Goal: Task Accomplishment & Management: Complete application form

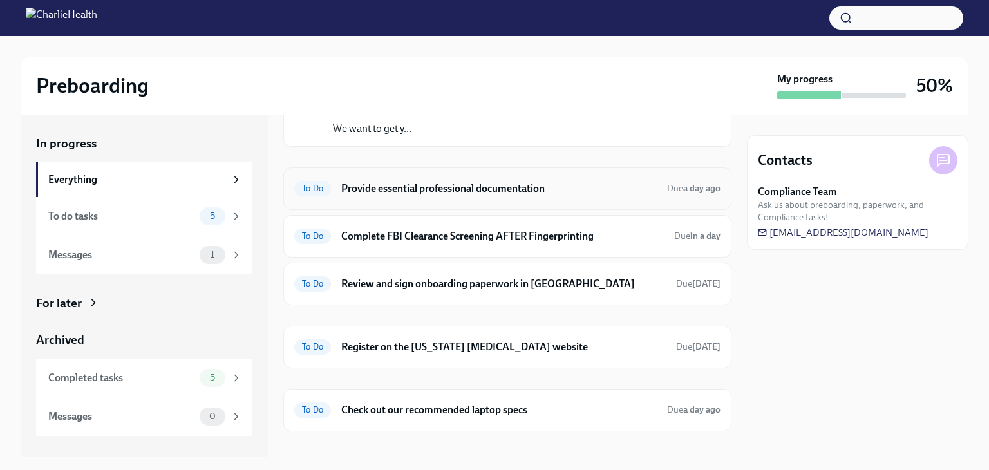
scroll to position [120, 0]
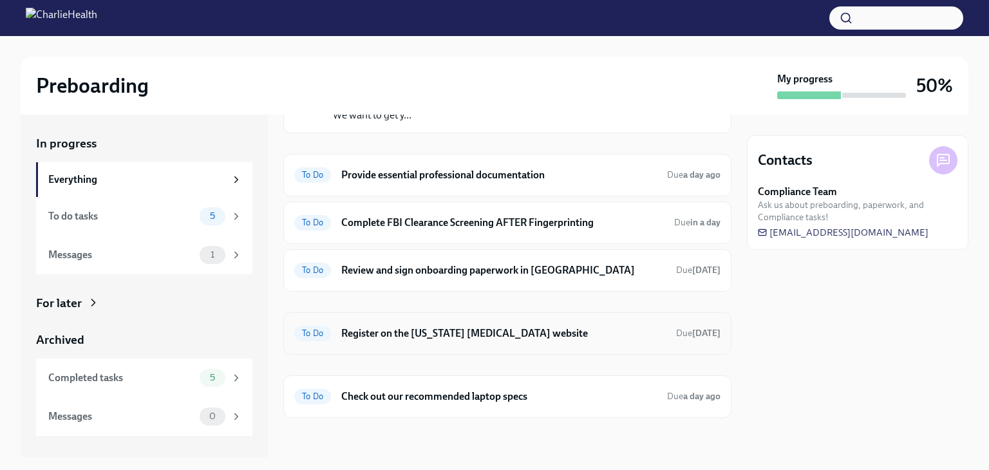
click at [504, 332] on h6 "Register on the [US_STATE] [MEDICAL_DATA] website" at bounding box center [503, 333] width 324 height 14
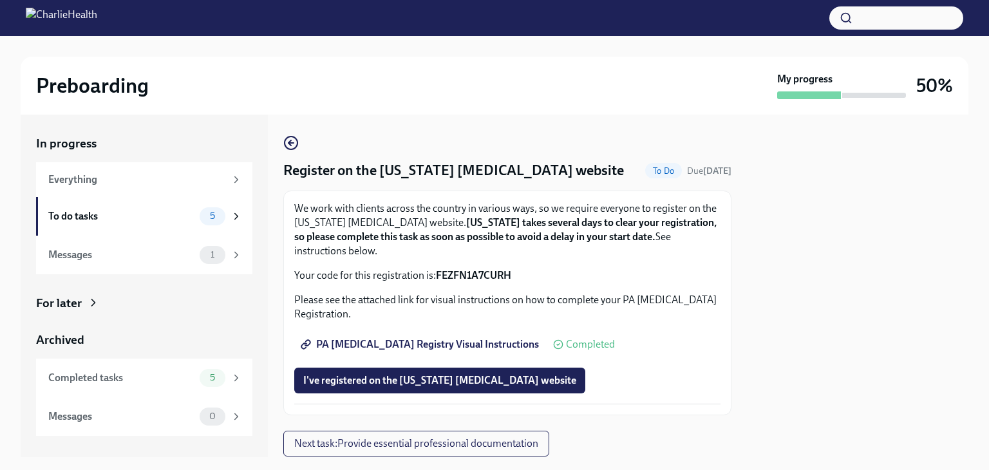
click at [439, 342] on span "PA [MEDICAL_DATA] Registry Visual Instructions" at bounding box center [421, 344] width 236 height 13
click at [468, 272] on strong "FEZFN1A7CURH" at bounding box center [473, 275] width 75 height 12
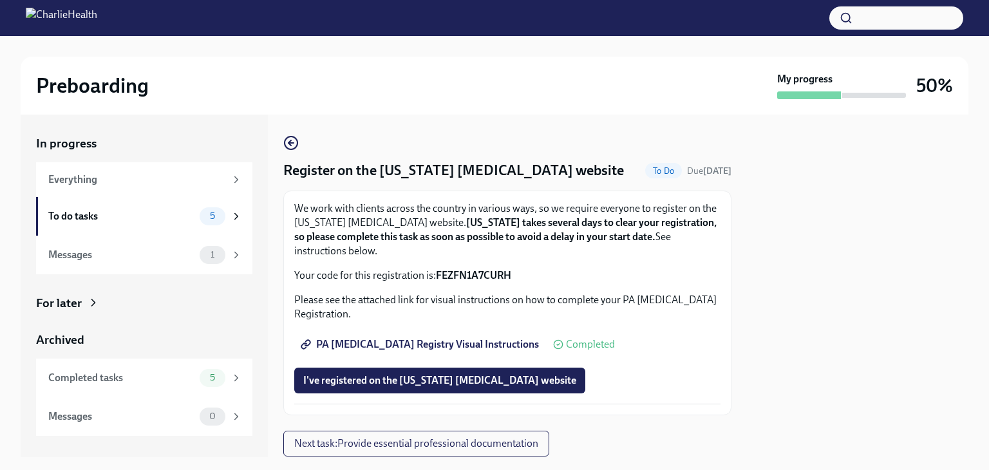
click at [468, 272] on strong "FEZFN1A7CURH" at bounding box center [473, 275] width 75 height 12
copy strong "FEZFN1A7CURH"
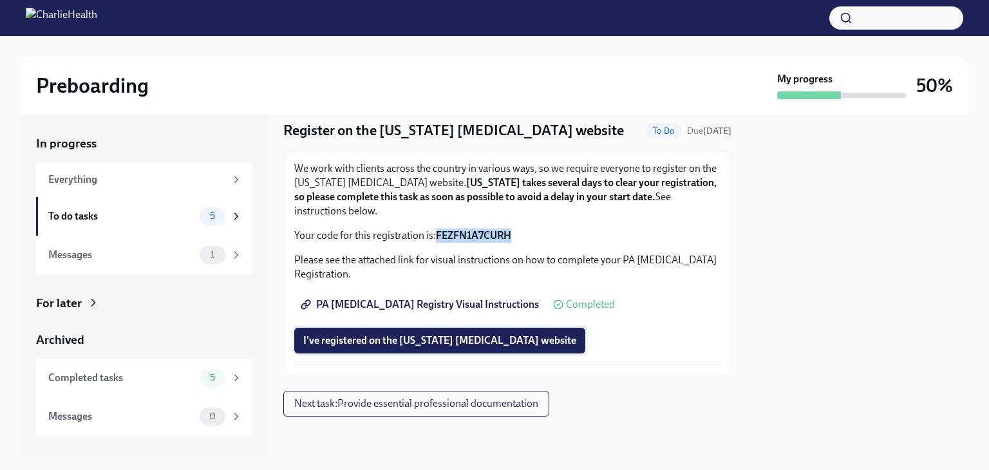
click at [530, 346] on span "I've registered on the [US_STATE] [MEDICAL_DATA] website" at bounding box center [439, 340] width 273 height 13
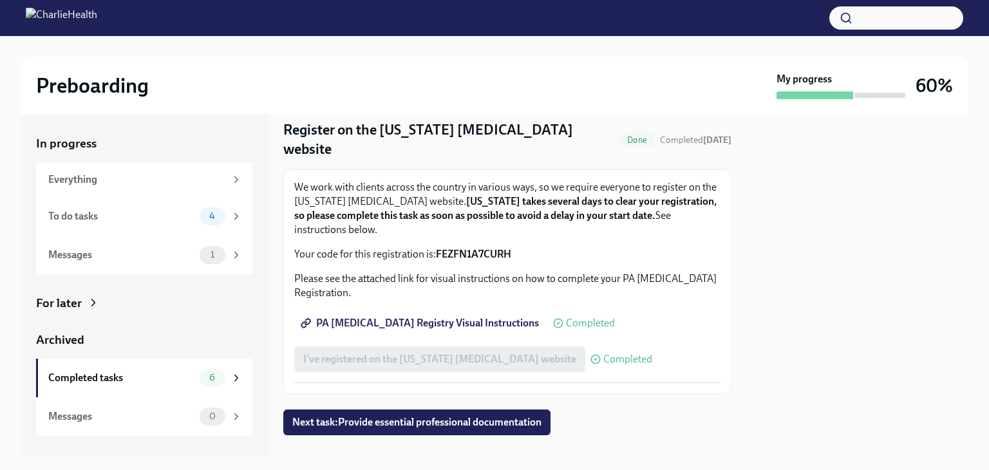
scroll to position [41, 0]
click at [233, 210] on icon at bounding box center [236, 216] width 12 height 12
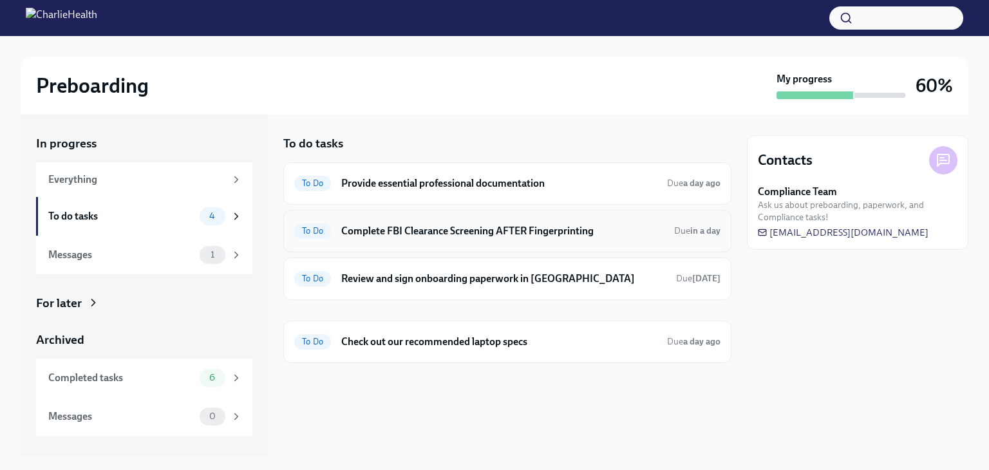
click at [494, 230] on h6 "Complete FBI Clearance Screening AFTER Fingerprinting" at bounding box center [502, 231] width 323 height 14
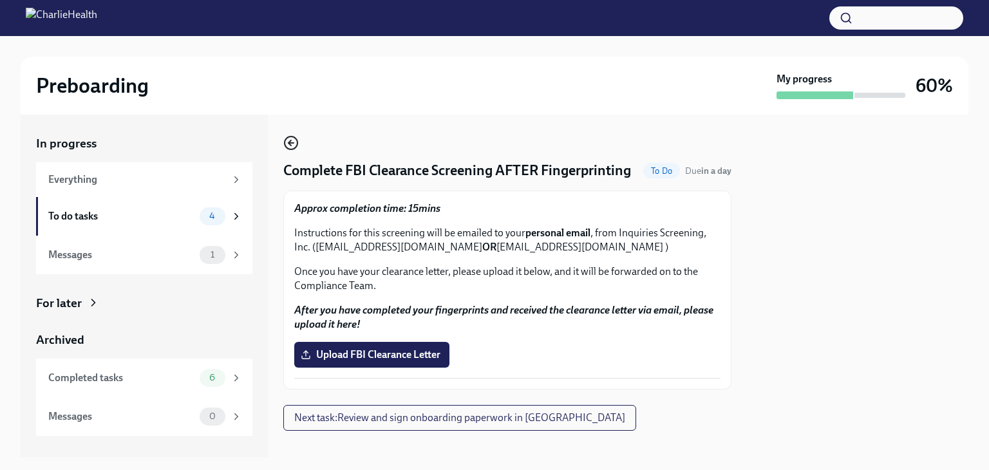
click at [288, 139] on icon "button" at bounding box center [290, 142] width 15 height 15
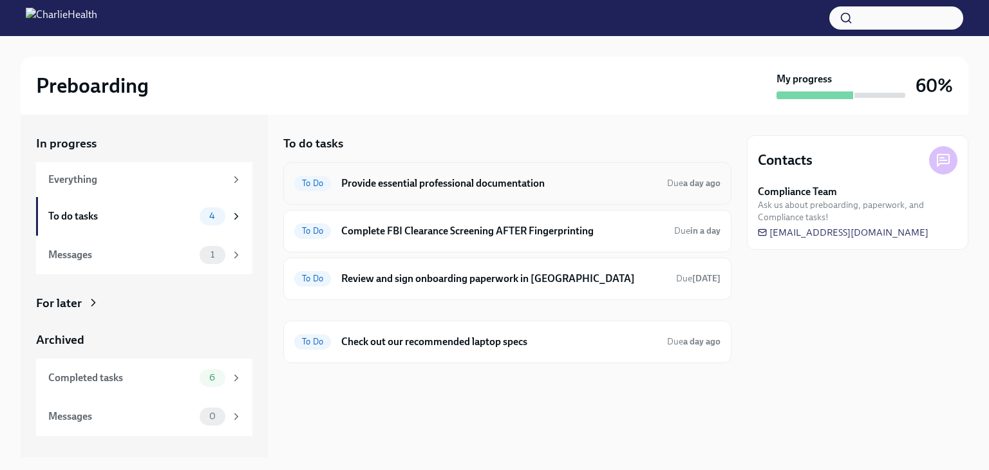
click at [371, 178] on h6 "Provide essential professional documentation" at bounding box center [498, 183] width 315 height 14
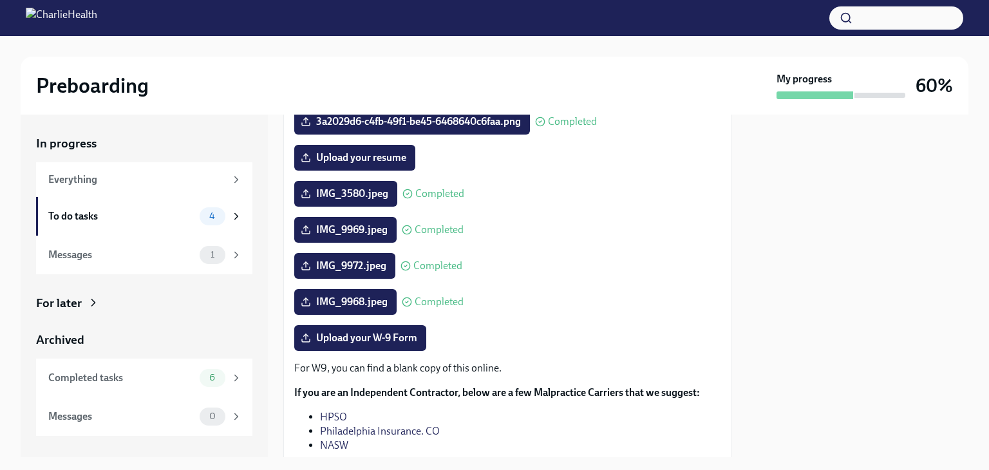
scroll to position [178, 0]
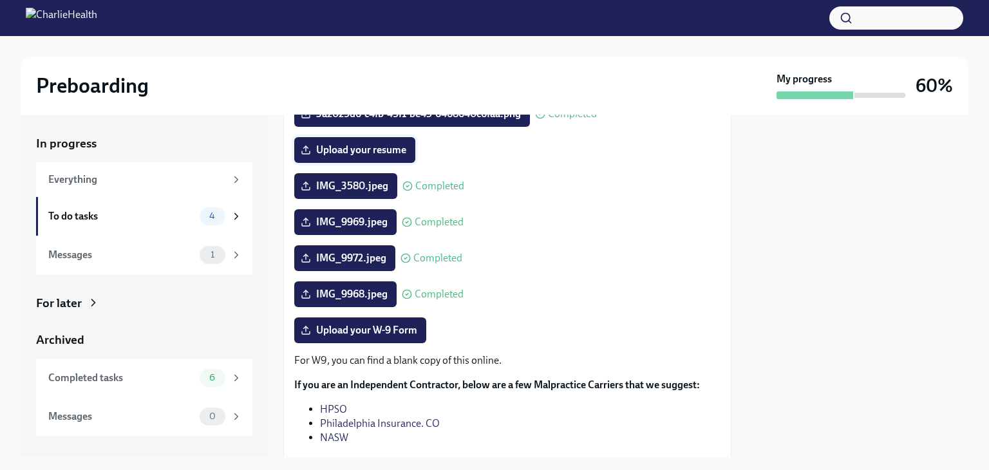
click at [350, 140] on label "Upload your resume" at bounding box center [354, 150] width 121 height 26
click at [0, 0] on input "Upload your resume" at bounding box center [0, 0] width 0 height 0
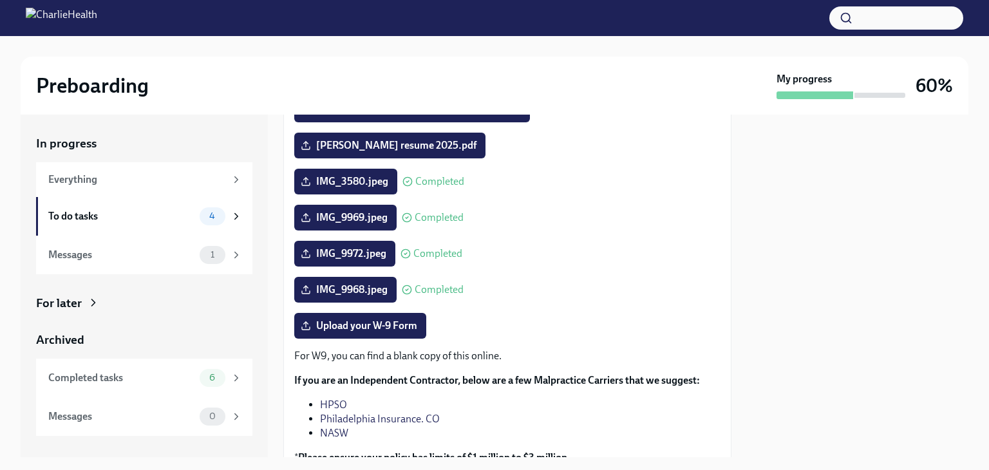
scroll to position [188, 0]
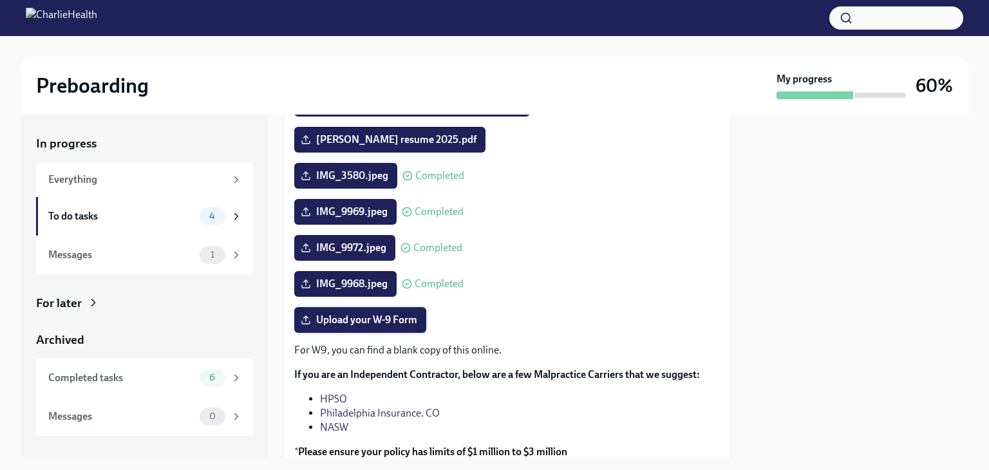
click at [357, 321] on span "Upload your W-9 Form" at bounding box center [360, 319] width 114 height 13
click at [0, 0] on input "Upload your W-9 Form" at bounding box center [0, 0] width 0 height 0
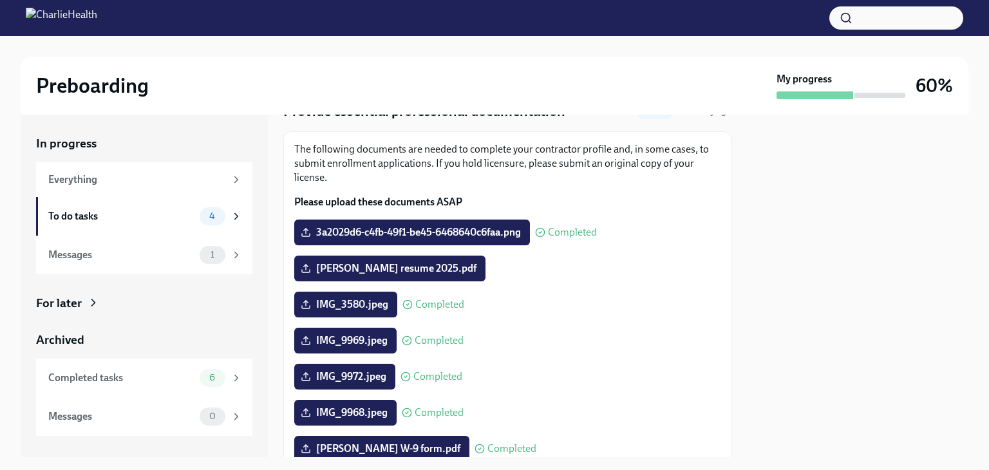
scroll to position [294, 0]
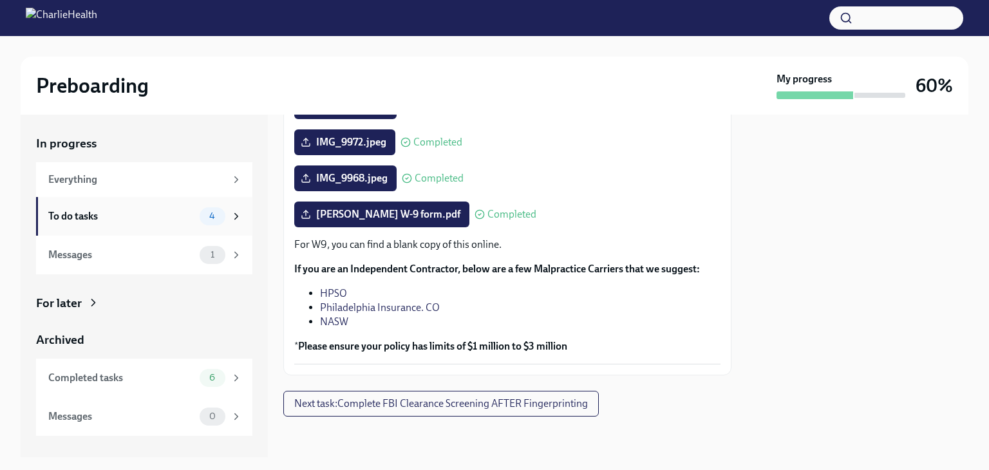
click at [239, 216] on icon at bounding box center [236, 216] width 12 height 12
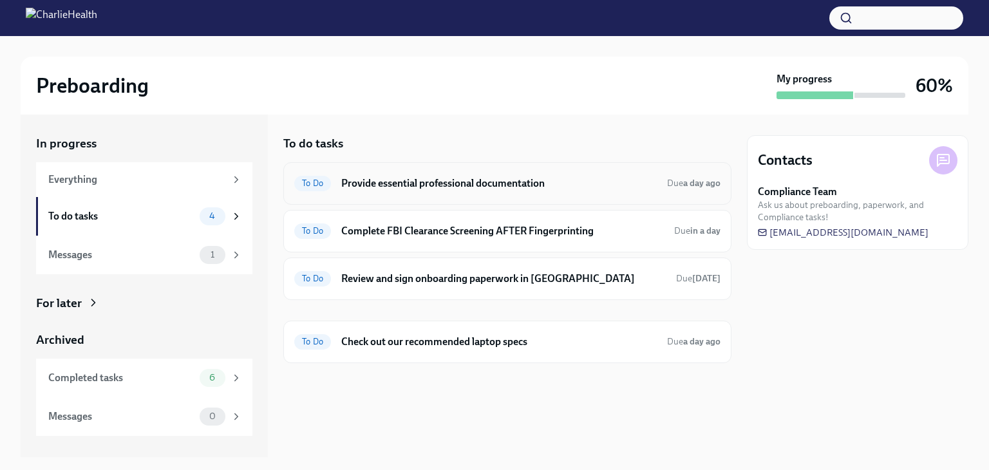
click at [606, 180] on h6 "Provide essential professional documentation" at bounding box center [498, 183] width 315 height 14
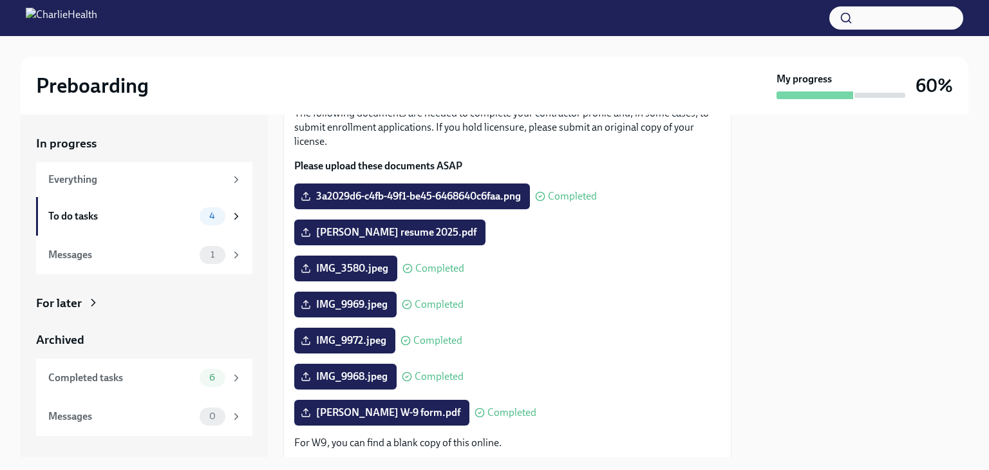
scroll to position [97, 0]
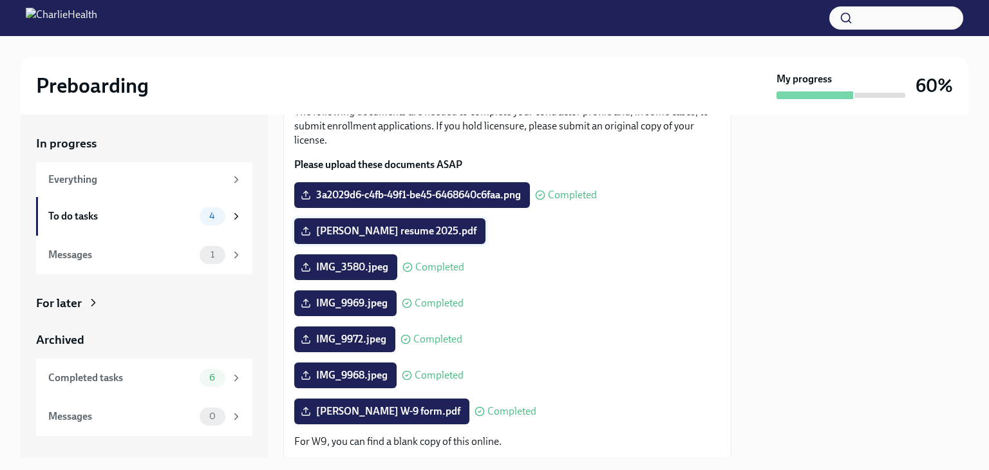
click at [456, 230] on span "[PERSON_NAME] resume 2025.pdf" at bounding box center [389, 231] width 173 height 13
click at [0, 0] on input "[PERSON_NAME] resume 2025.pdf" at bounding box center [0, 0] width 0 height 0
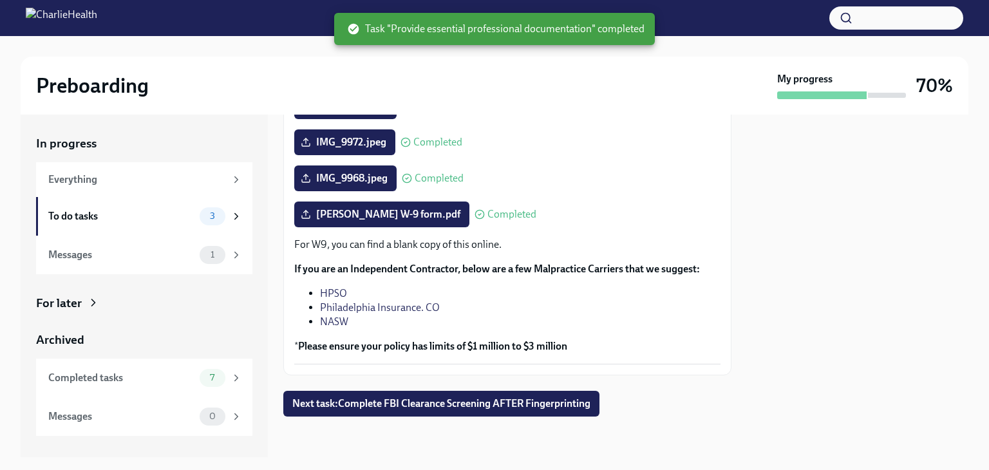
scroll to position [0, 0]
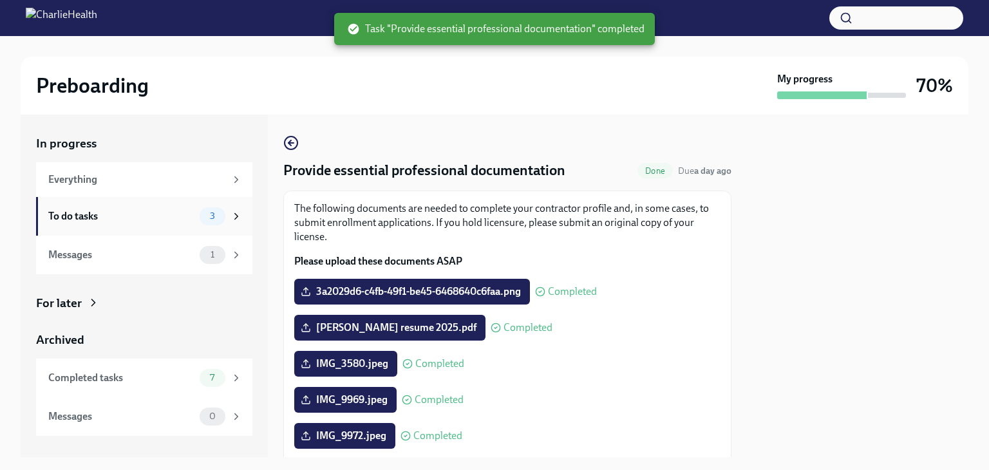
click at [122, 214] on div "To do tasks" at bounding box center [121, 216] width 146 height 14
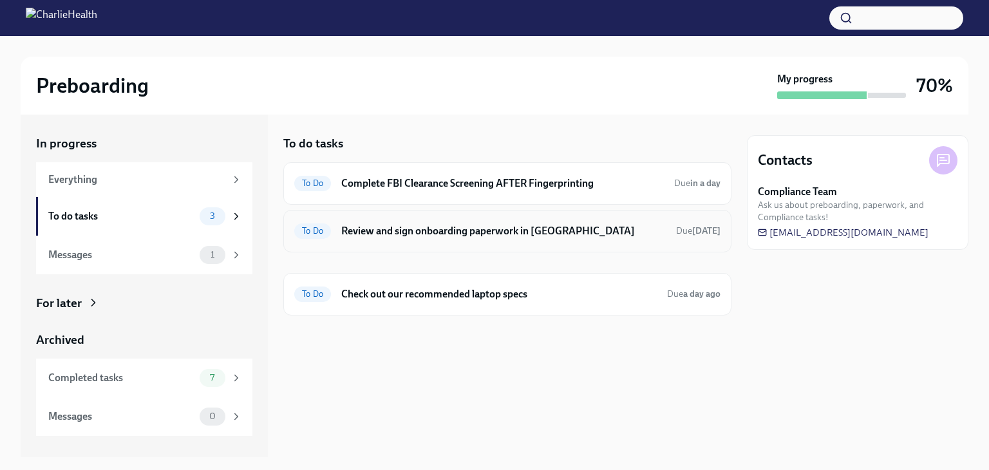
click at [568, 240] on div "To Do Review and sign onboarding paperwork in UKG Due [DATE]" at bounding box center [507, 231] width 426 height 21
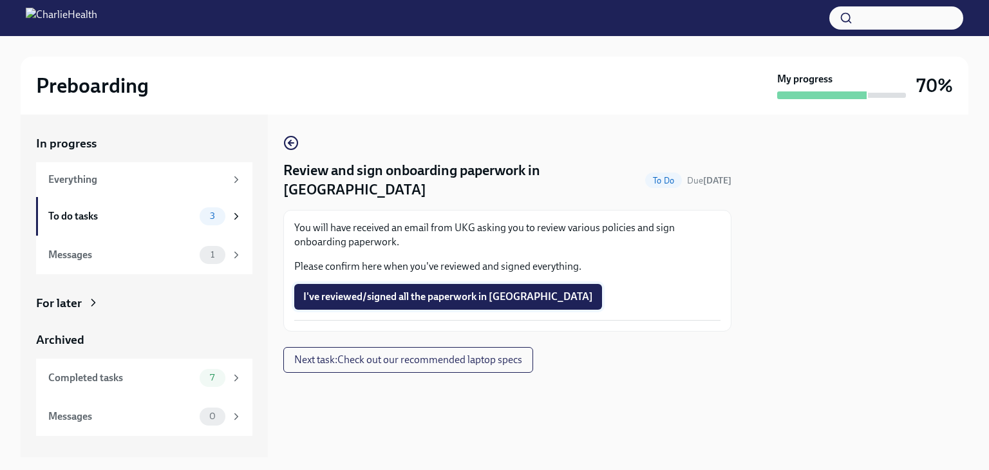
click at [417, 290] on span "I've reviewed/signed all the paperwork in [GEOGRAPHIC_DATA]" at bounding box center [448, 296] width 290 height 13
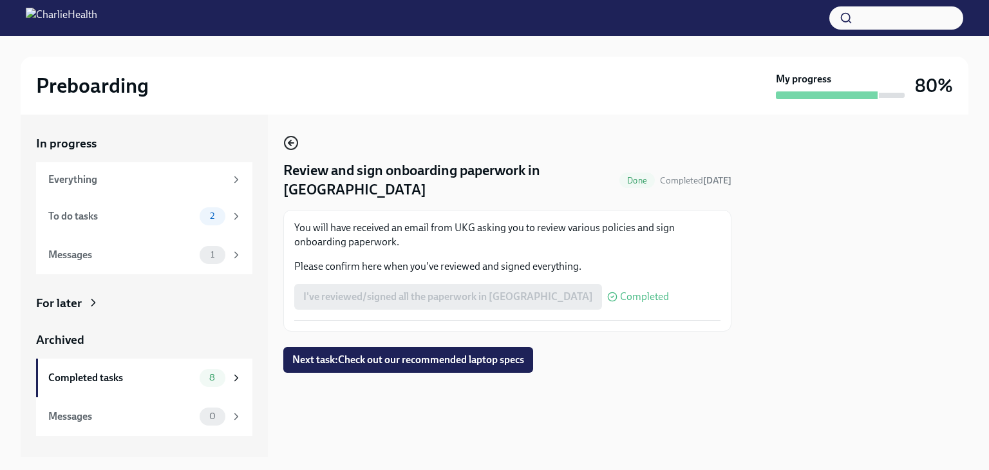
click at [292, 141] on icon "button" at bounding box center [290, 142] width 15 height 15
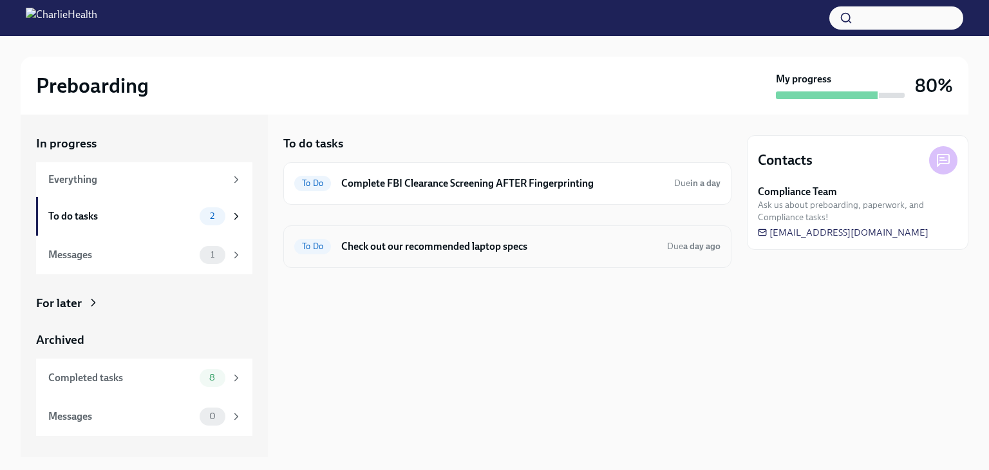
click at [508, 252] on h6 "Check out our recommended laptop specs" at bounding box center [498, 246] width 315 height 14
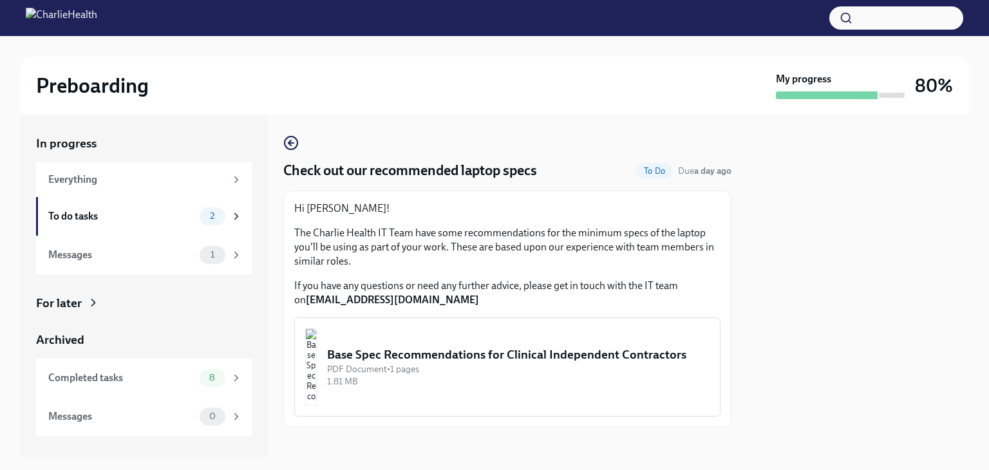
scroll to position [11, 0]
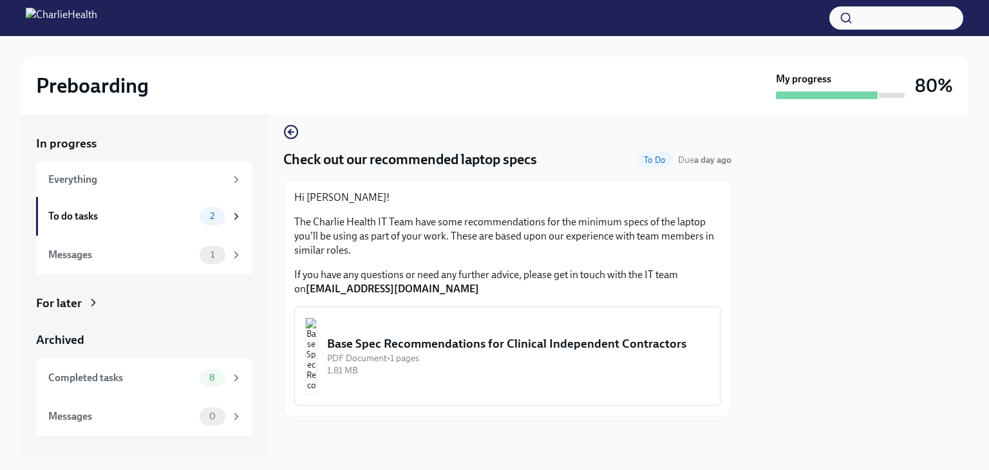
click at [498, 335] on div "Base Spec Recommendations for Clinical Independent Contractors" at bounding box center [518, 343] width 382 height 17
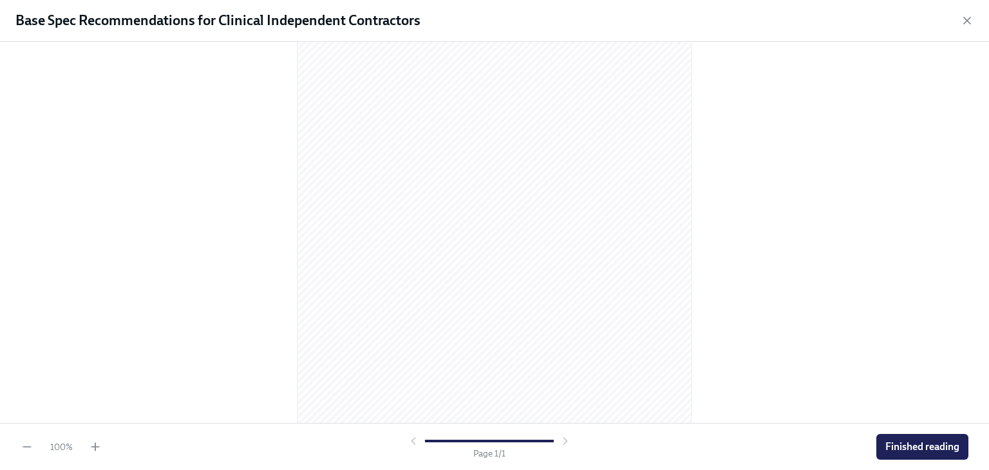
scroll to position [150, 0]
click at [931, 439] on button "Finished reading" at bounding box center [922, 447] width 92 height 26
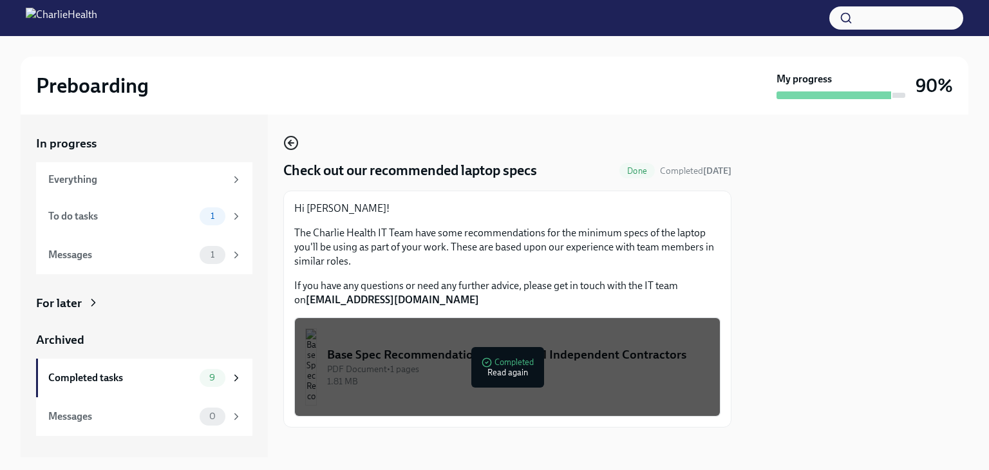
click at [288, 142] on icon "button" at bounding box center [289, 142] width 3 height 5
